Goal: Task Accomplishment & Management: Manage account settings

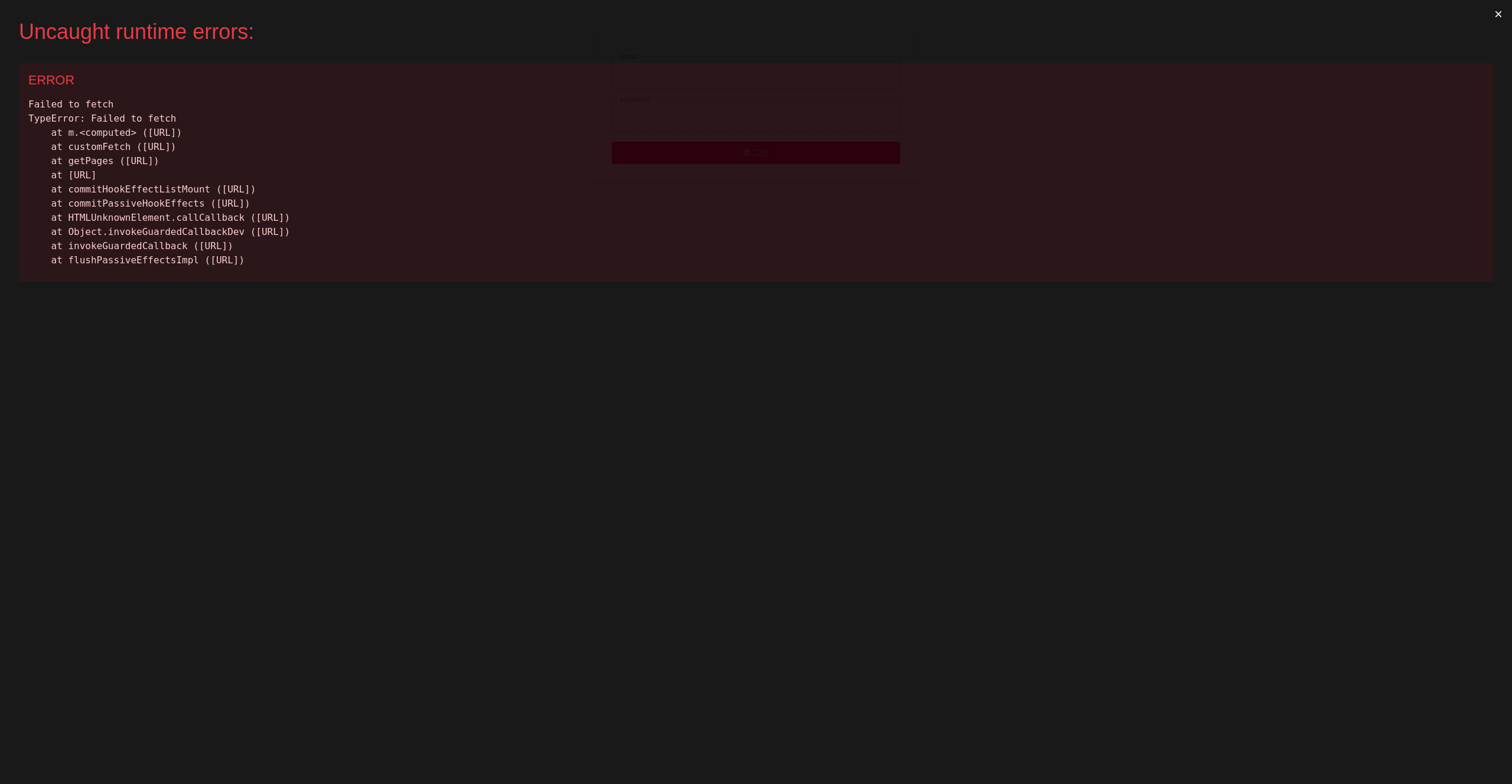
type input "[EMAIL_ADDRESS][DOMAIN_NAME]"
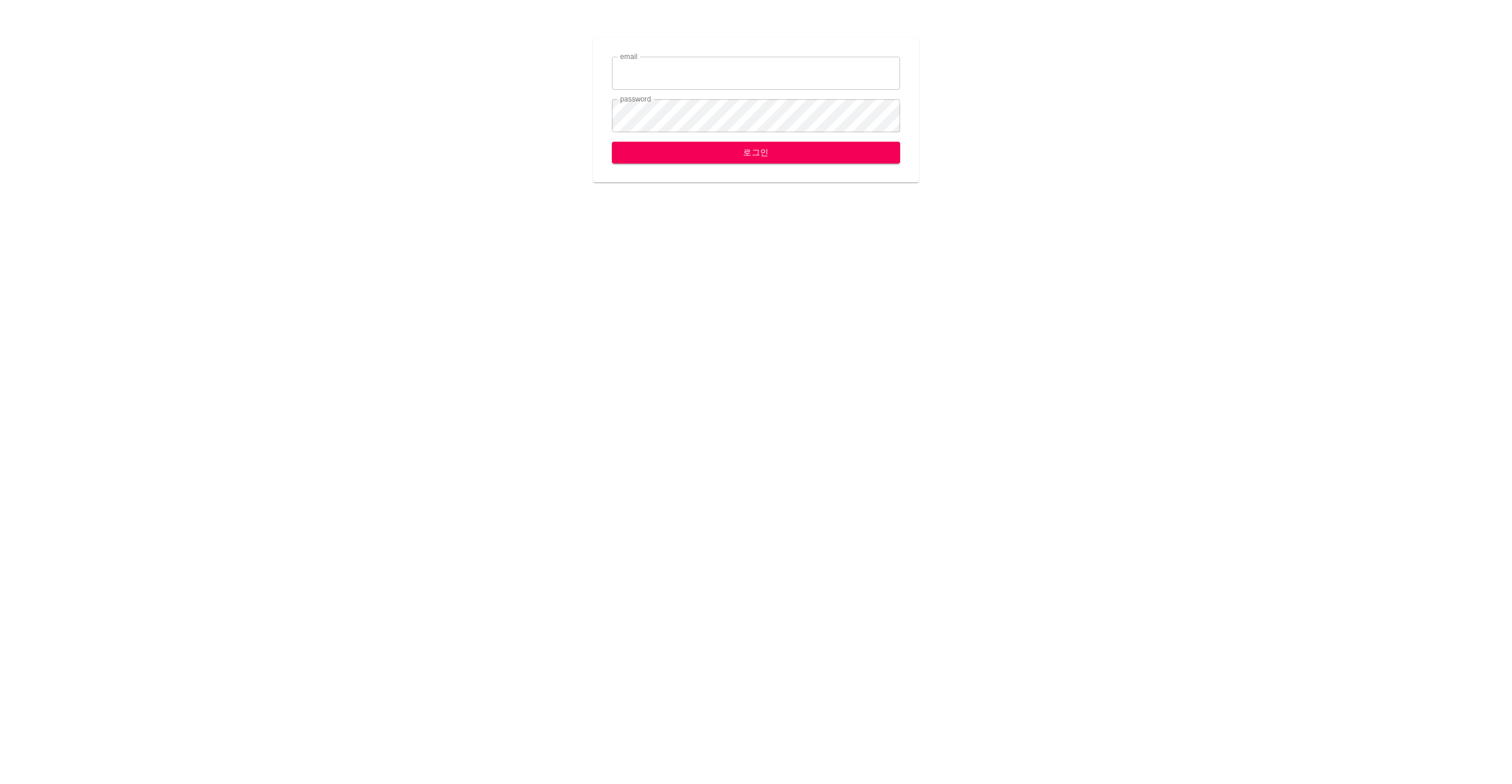
type input "[EMAIL_ADDRESS][DOMAIN_NAME]"
click at [731, 155] on span "로그인" at bounding box center [756, 152] width 269 height 15
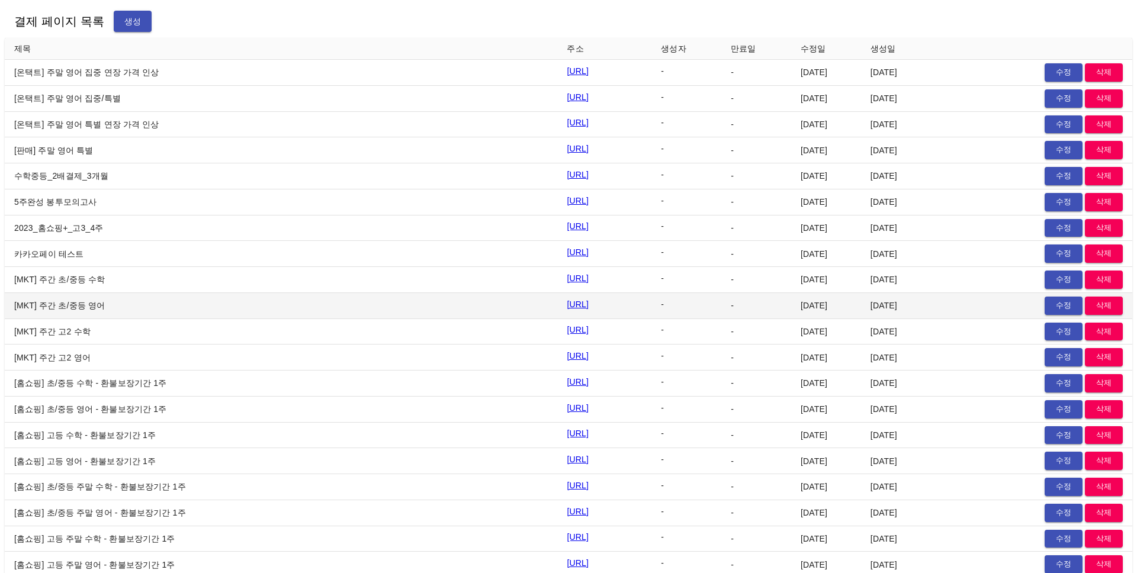
click at [652, 312] on td "[URL]" at bounding box center [604, 306] width 94 height 26
click at [761, 293] on td "-" at bounding box center [757, 306] width 70 height 26
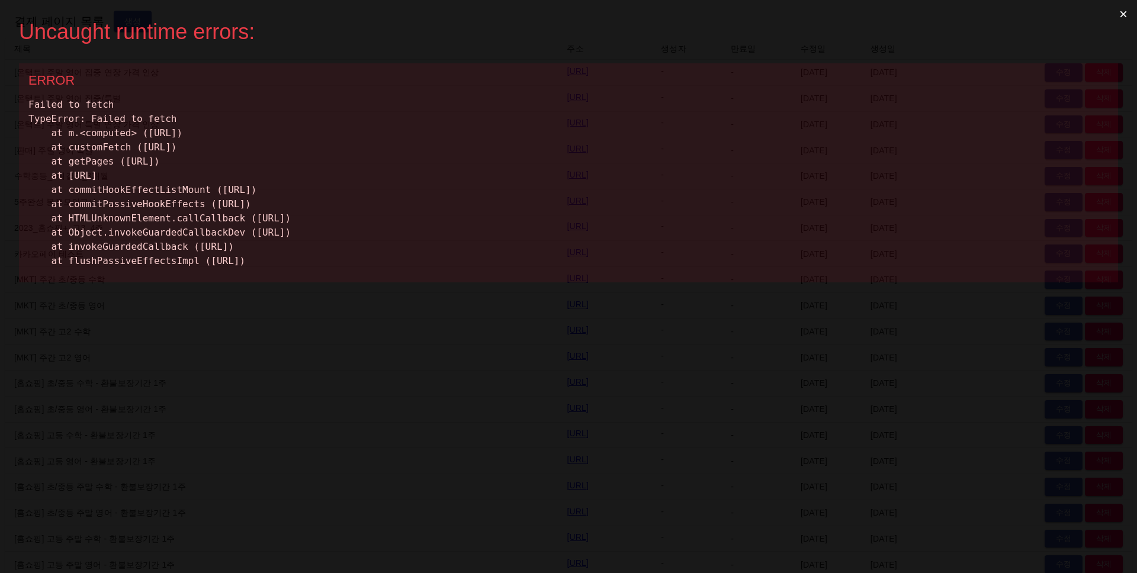
click at [739, 296] on div "Uncaught runtime errors: × ERROR Failed to fetch TypeError: Failed to fetch at …" at bounding box center [568, 286] width 1137 height 573
